Goal: Information Seeking & Learning: Learn about a topic

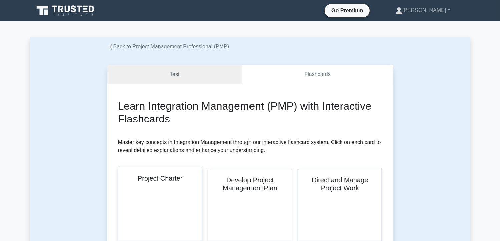
click at [183, 191] on div "Project Charter" at bounding box center [160, 207] width 84 height 81
click at [178, 192] on div "Project Charter" at bounding box center [160, 207] width 84 height 81
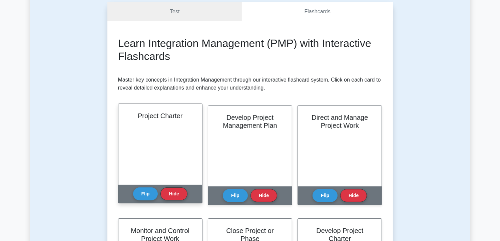
scroll to position [67, 0]
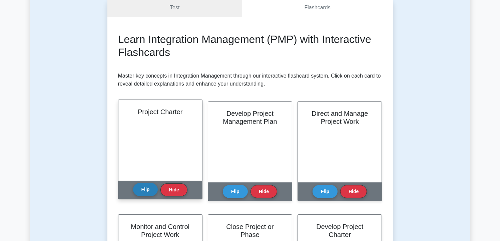
click at [150, 191] on button "Flip" at bounding box center [145, 189] width 25 height 13
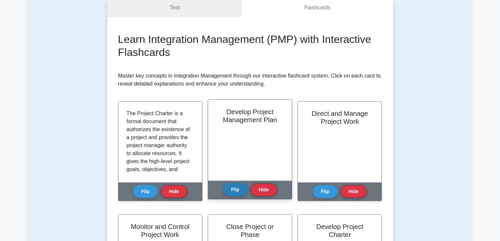
click at [238, 190] on button "Flip" at bounding box center [235, 189] width 25 height 13
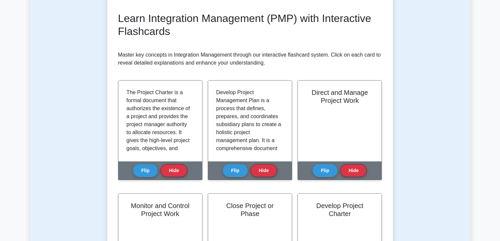
scroll to position [133, 0]
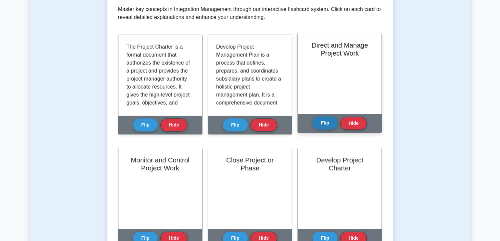
click at [331, 121] on button "Flip" at bounding box center [324, 123] width 25 height 13
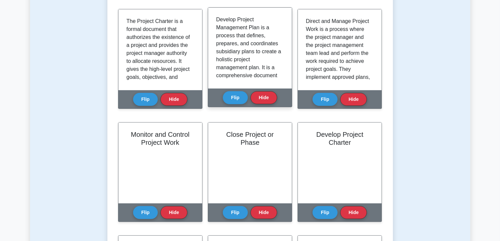
scroll to position [200, 0]
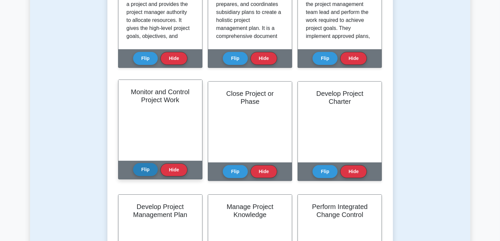
click at [151, 170] on button "Flip" at bounding box center [145, 169] width 25 height 13
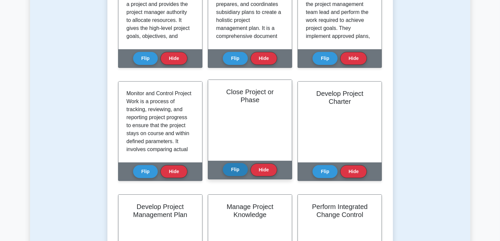
click at [242, 167] on button "Flip" at bounding box center [235, 169] width 25 height 13
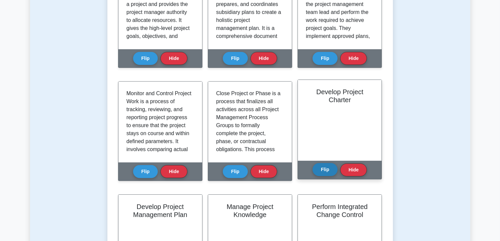
click at [319, 168] on button "Flip" at bounding box center [324, 169] width 25 height 13
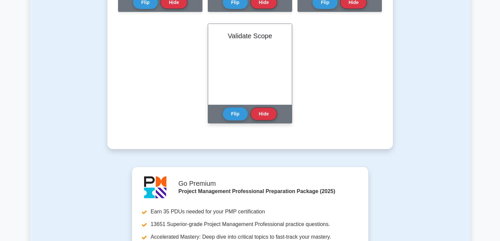
scroll to position [467, 0]
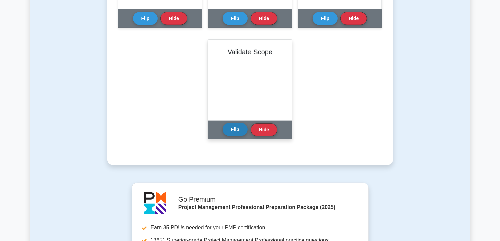
click at [232, 130] on button "Flip" at bounding box center [235, 129] width 25 height 13
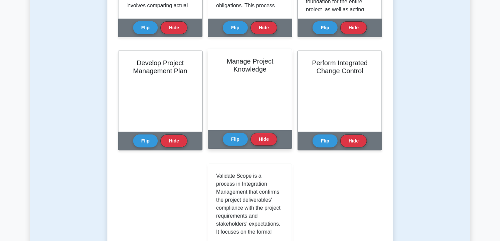
scroll to position [333, 0]
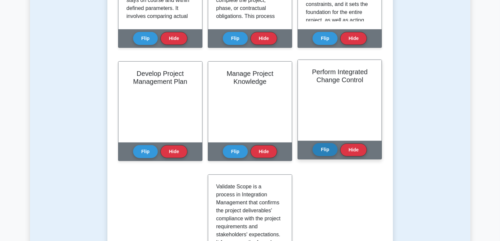
click at [327, 149] on button "Flip" at bounding box center [324, 149] width 25 height 13
